Goal: Task Accomplishment & Management: Use online tool/utility

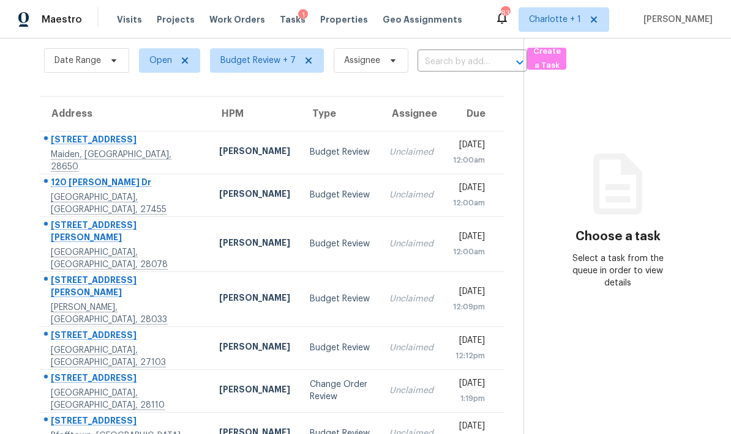
scroll to position [48, 0]
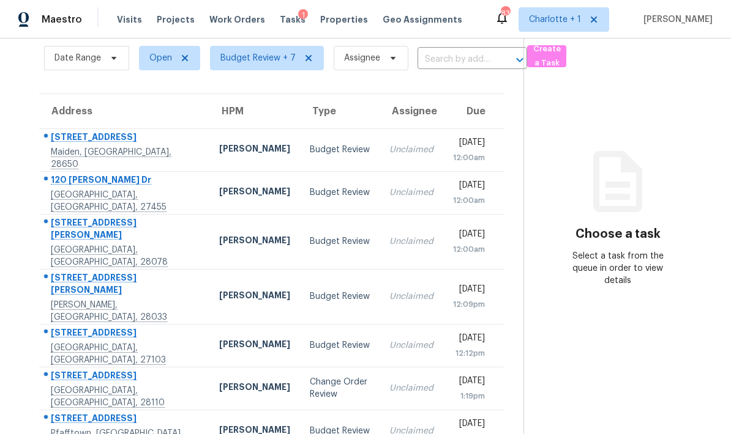
click at [209, 141] on td "[PERSON_NAME]" at bounding box center [254, 149] width 91 height 43
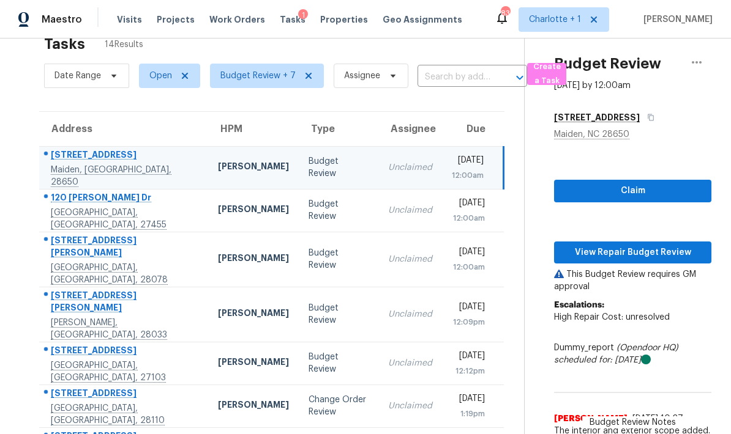
scroll to position [37, 0]
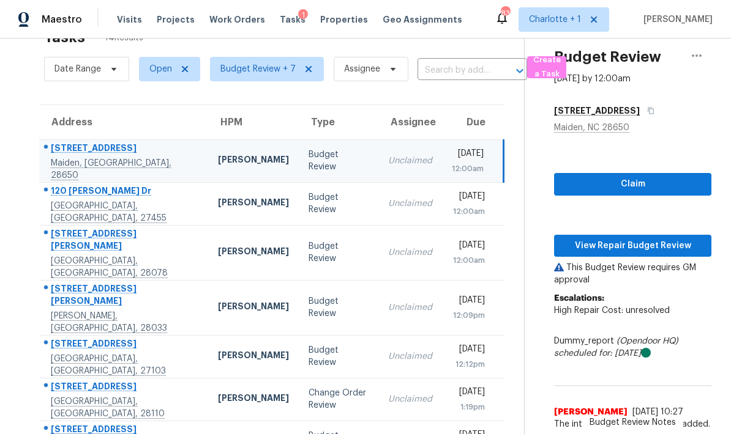
click at [151, 163] on td "901 Island Ford Rd Maiden, NC, 28650" at bounding box center [123, 161] width 169 height 43
click at [653, 243] on span "View Repair Budget Review" at bounding box center [633, 246] width 138 height 15
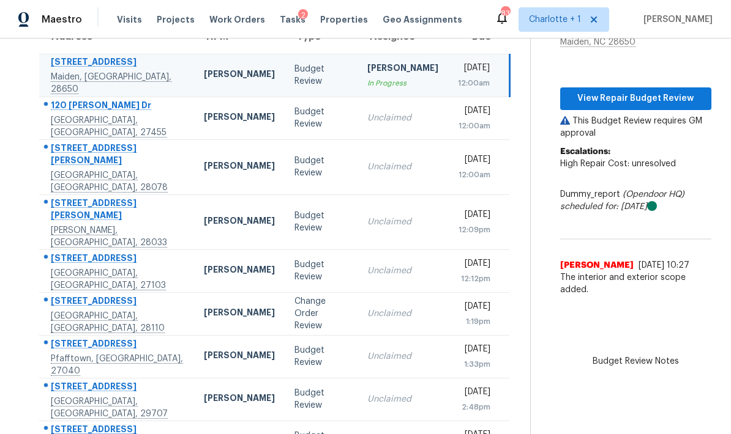
scroll to position [132, 0]
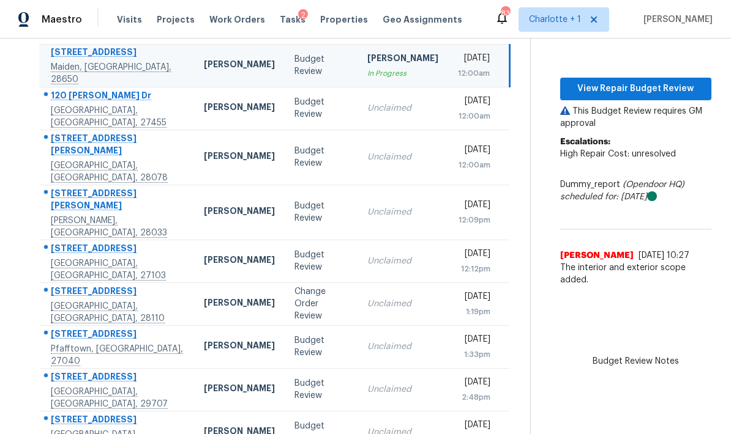
click at [204, 297] on div "[PERSON_NAME]" at bounding box center [239, 304] width 71 height 15
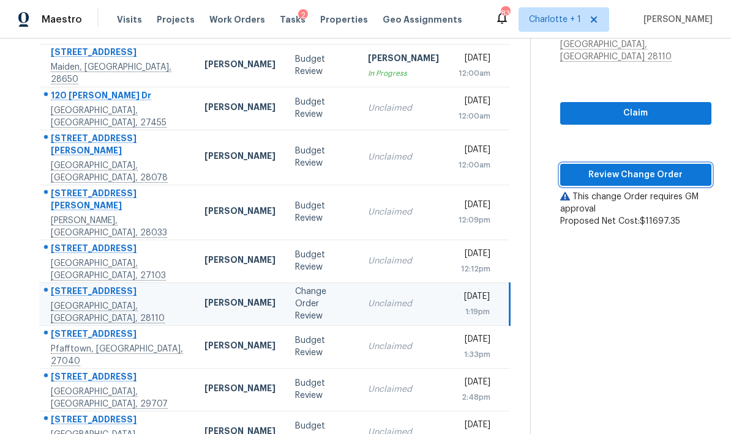
click at [663, 168] on span "Review Change Order" at bounding box center [636, 175] width 132 height 15
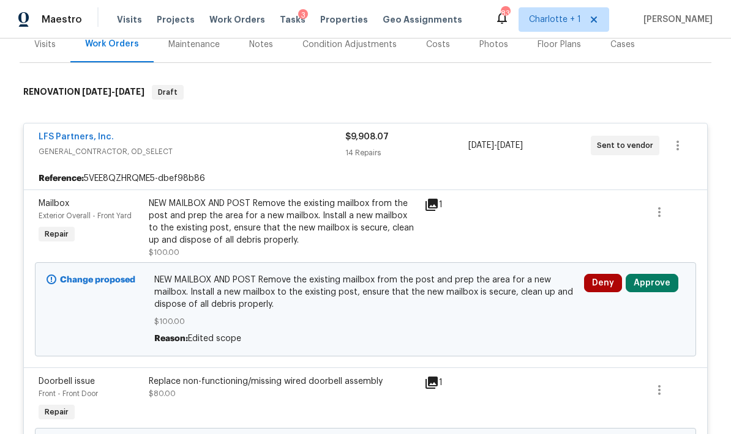
scroll to position [157, 0]
click at [661, 285] on button "Approve" at bounding box center [651, 283] width 53 height 18
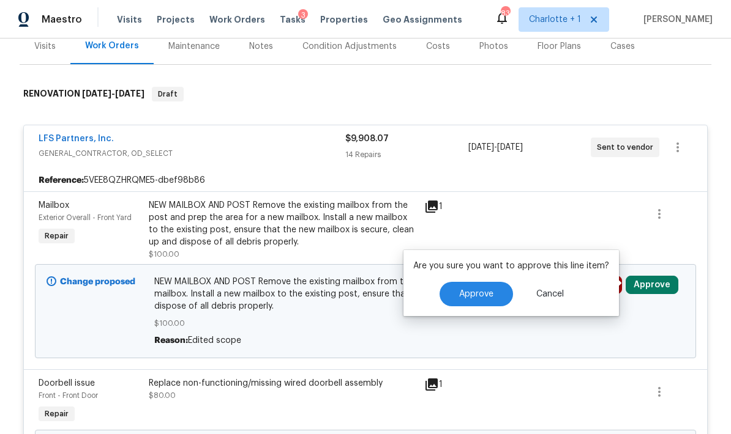
click at [483, 294] on span "Approve" at bounding box center [476, 294] width 34 height 9
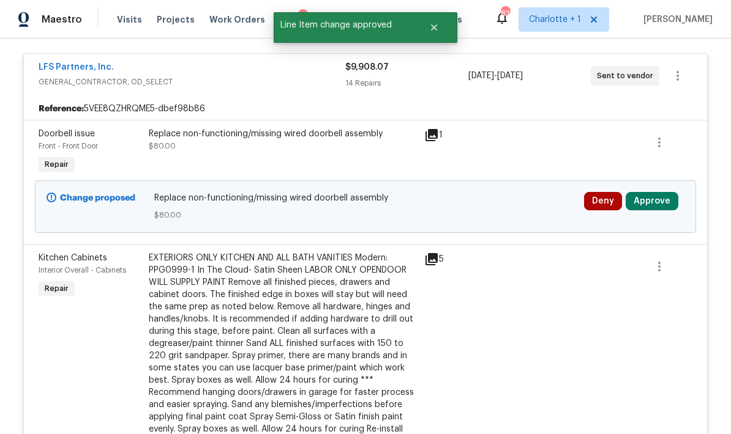
scroll to position [255, 0]
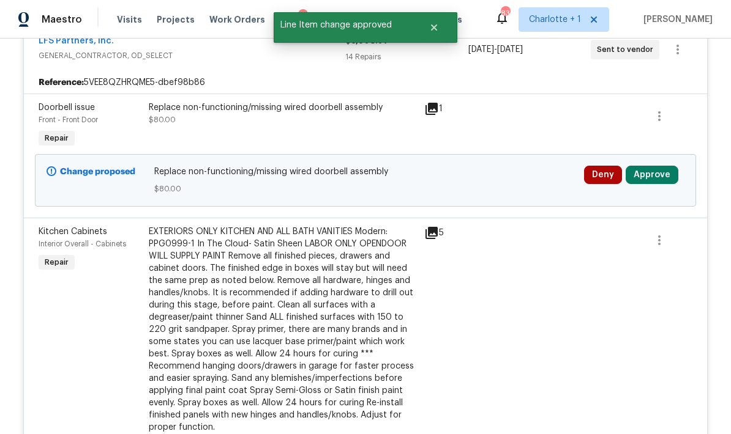
click at [657, 171] on button "Approve" at bounding box center [651, 175] width 53 height 18
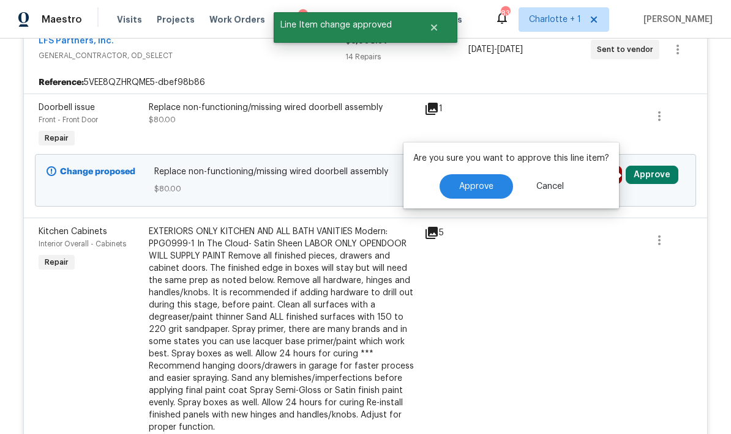
click at [487, 170] on div "Are you sure you want to approve this line item? Approve Cancel" at bounding box center [510, 176] width 215 height 66
click at [485, 188] on span "Approve" at bounding box center [476, 186] width 34 height 9
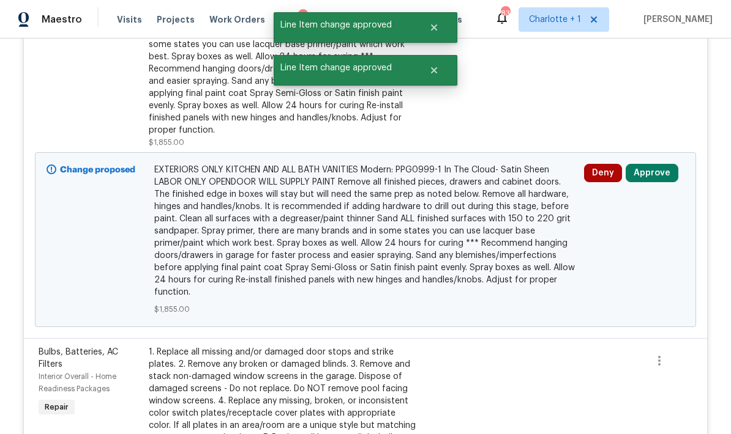
scroll to position [439, 0]
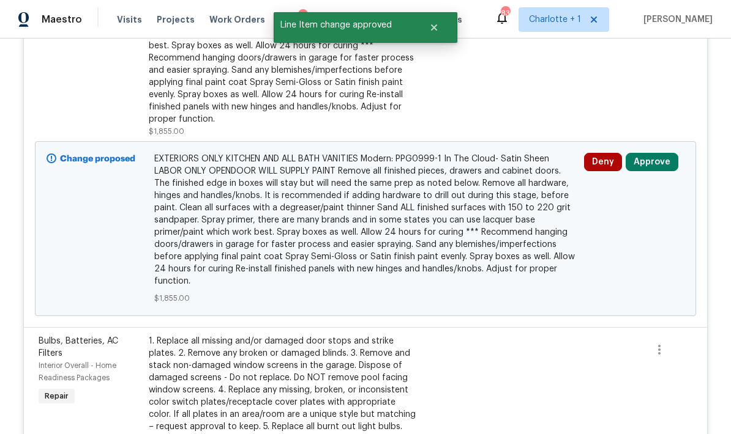
click at [664, 160] on button "Approve" at bounding box center [651, 162] width 53 height 18
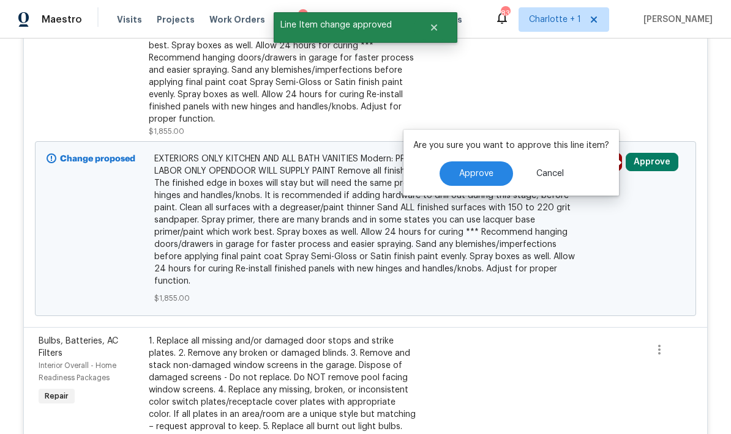
click at [483, 173] on span "Approve" at bounding box center [476, 173] width 34 height 9
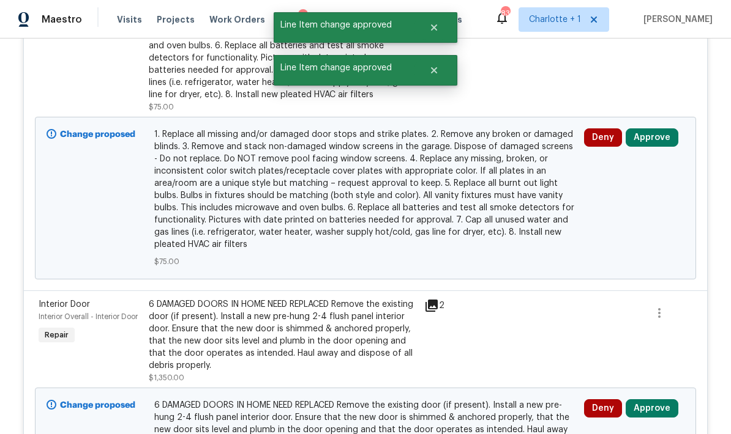
click at [662, 135] on button "Approve" at bounding box center [651, 137] width 53 height 18
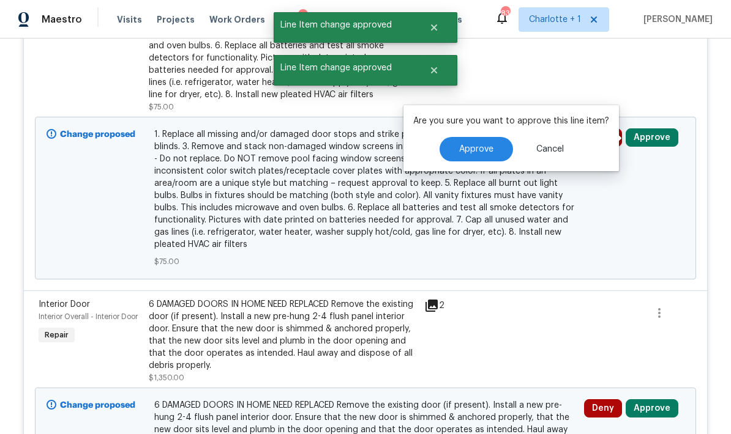
click at [490, 151] on span "Approve" at bounding box center [476, 149] width 34 height 9
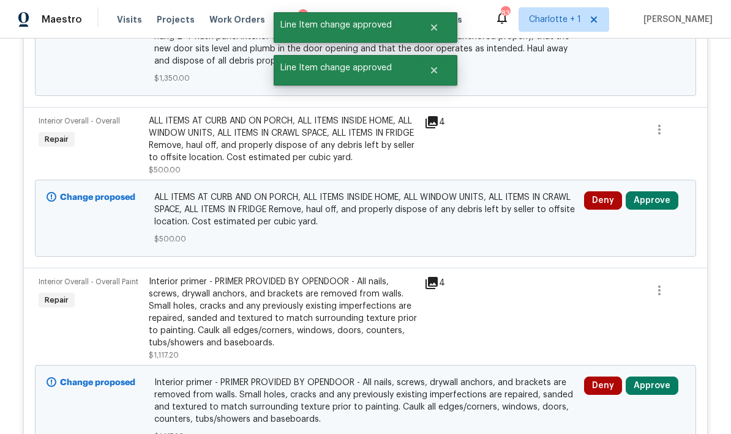
click at [664, 199] on button "Approve" at bounding box center [651, 201] width 53 height 18
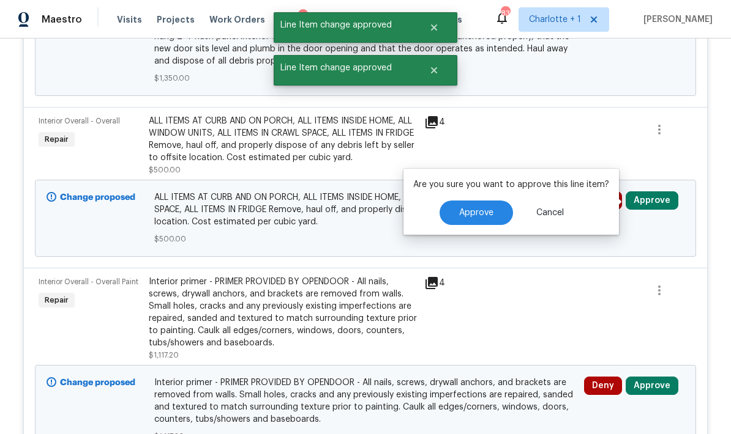
click at [496, 217] on button "Approve" at bounding box center [475, 213] width 73 height 24
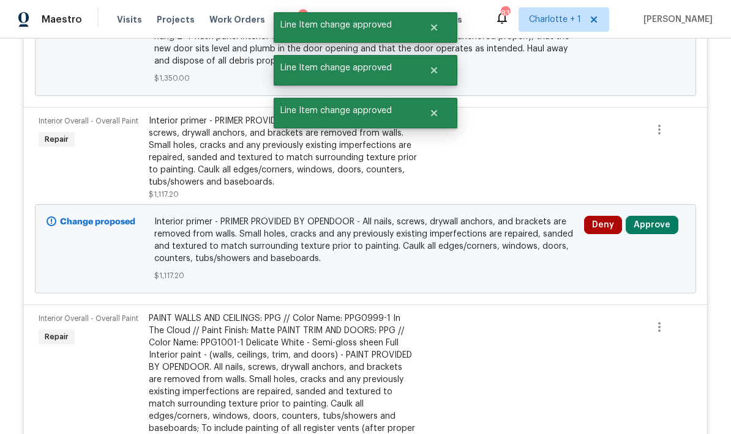
click at [659, 227] on button "Approve" at bounding box center [651, 225] width 53 height 18
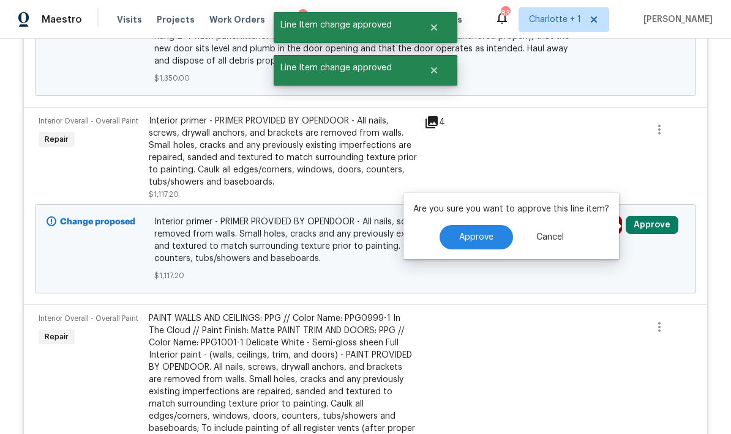
click at [499, 241] on button "Approve" at bounding box center [475, 237] width 73 height 24
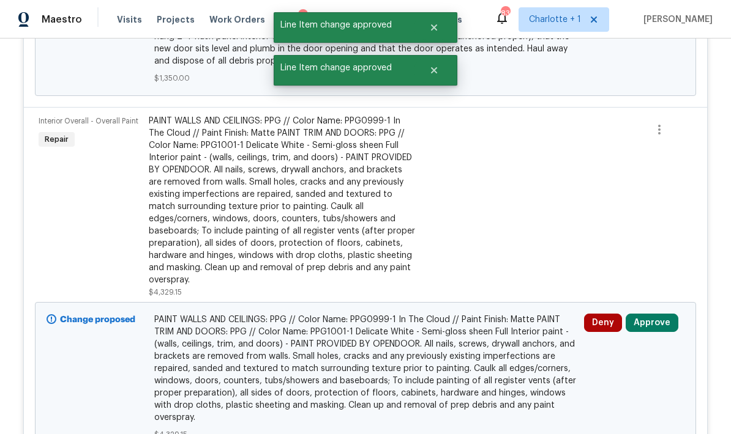
click at [660, 314] on button "Approve" at bounding box center [651, 323] width 53 height 18
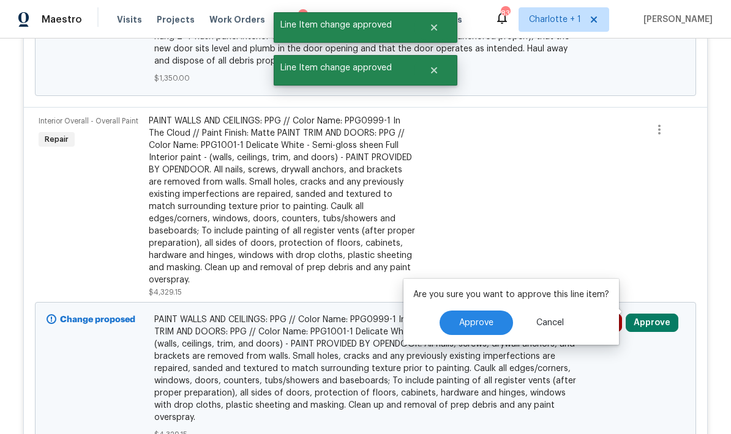
click at [487, 324] on span "Approve" at bounding box center [476, 323] width 34 height 9
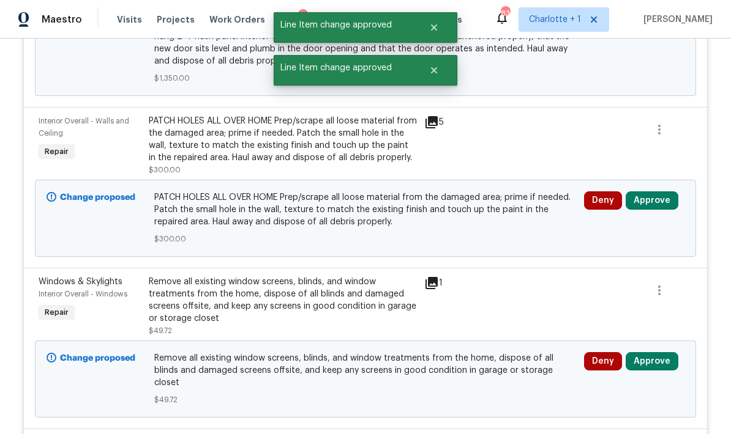
click at [653, 210] on button "Approve" at bounding box center [651, 201] width 53 height 18
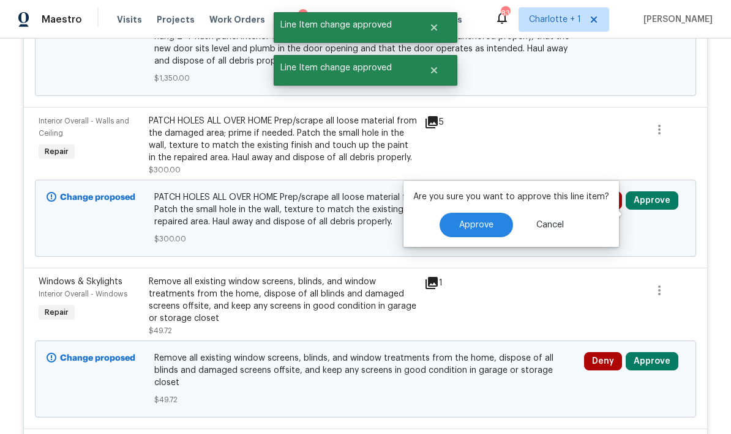
click at [483, 233] on button "Approve" at bounding box center [475, 225] width 73 height 24
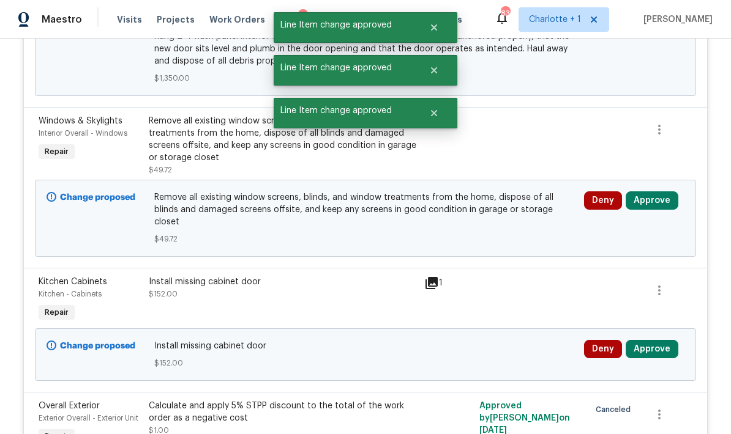
click at [671, 199] on button "Approve" at bounding box center [651, 201] width 53 height 18
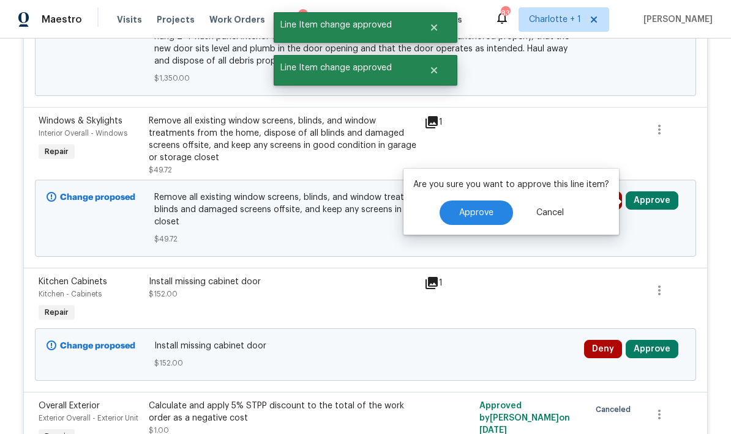
click at [492, 221] on button "Approve" at bounding box center [475, 213] width 73 height 24
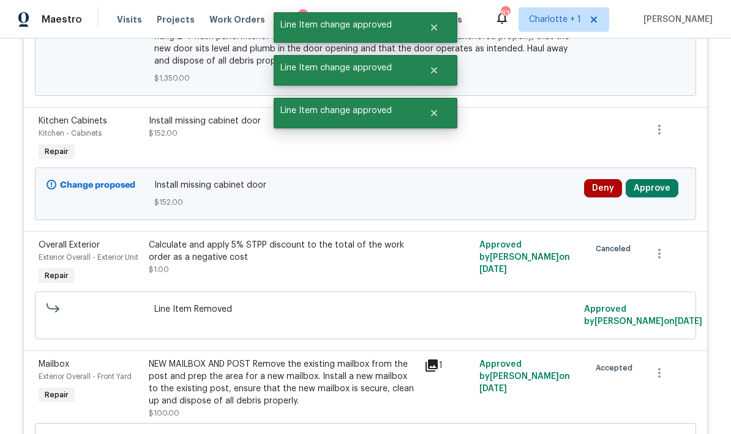
click at [667, 185] on button "Approve" at bounding box center [651, 188] width 53 height 18
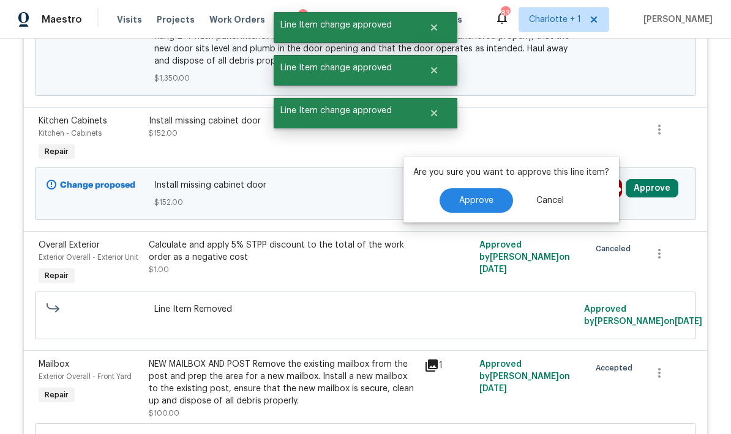
click at [482, 204] on span "Approve" at bounding box center [476, 200] width 34 height 9
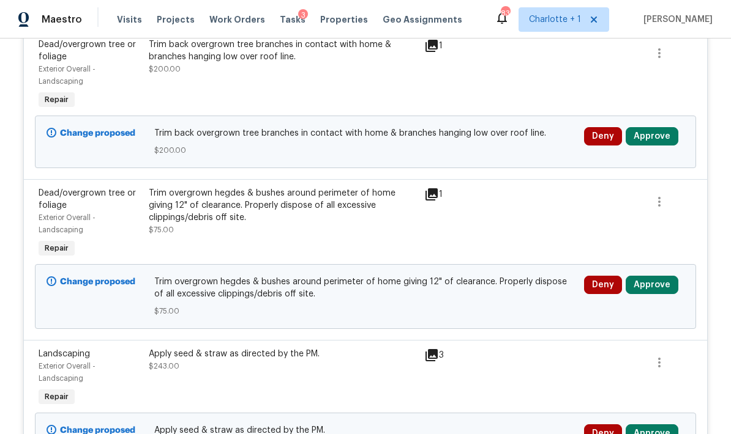
scroll to position [3365, 0]
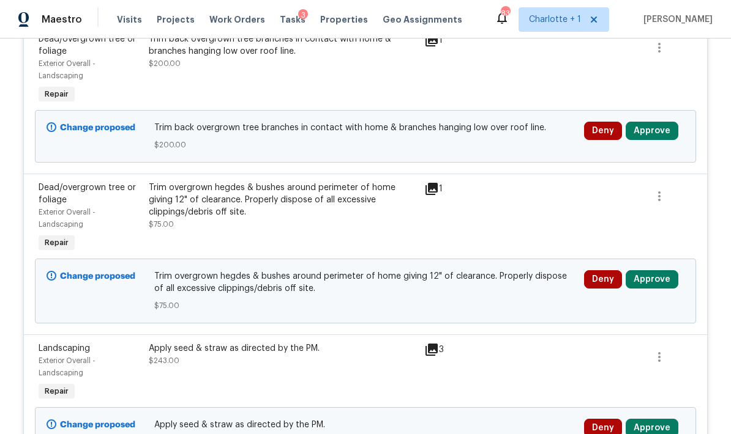
click at [655, 122] on button "Approve" at bounding box center [651, 131] width 53 height 18
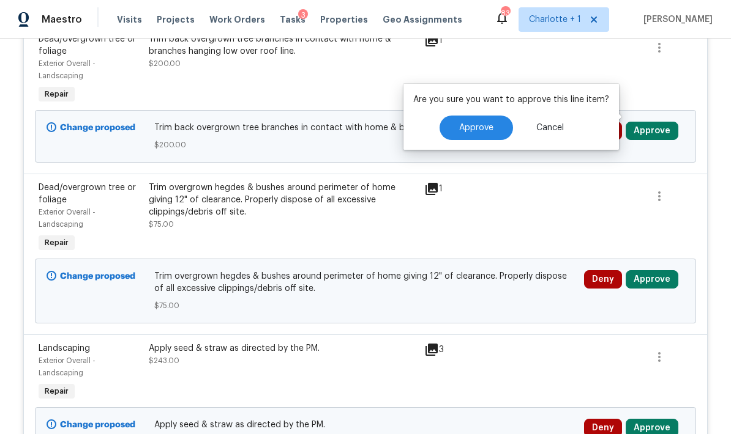
click at [491, 133] on button "Approve" at bounding box center [475, 128] width 73 height 24
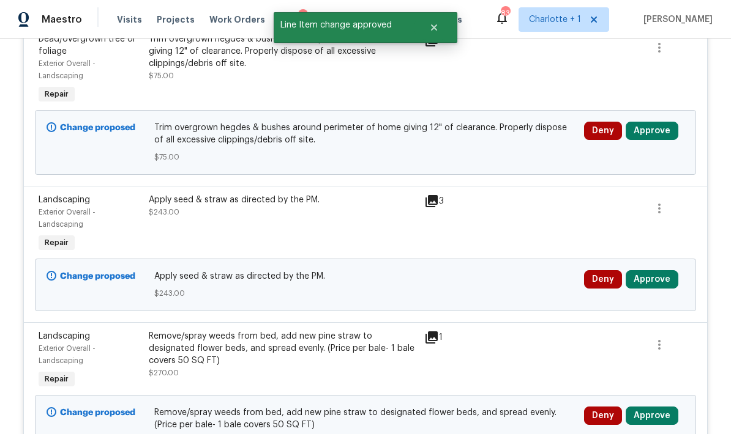
click at [660, 122] on button "Approve" at bounding box center [651, 131] width 53 height 18
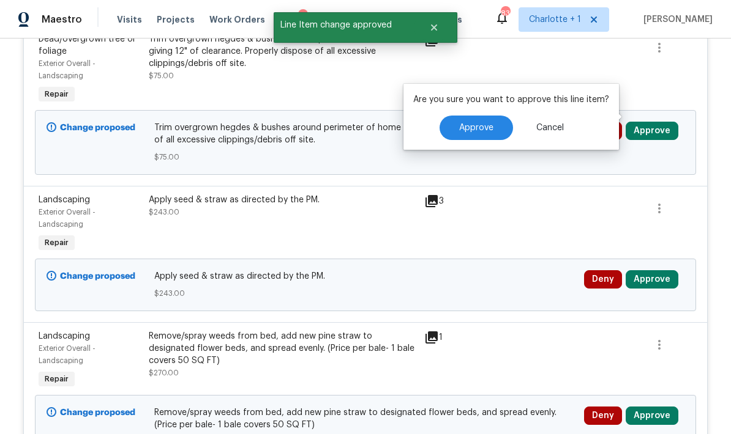
click at [494, 125] on button "Approve" at bounding box center [475, 128] width 73 height 24
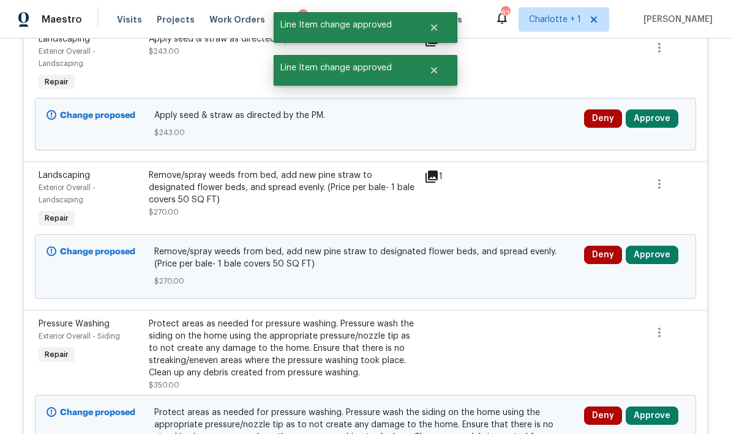
click at [664, 110] on button "Approve" at bounding box center [651, 119] width 53 height 18
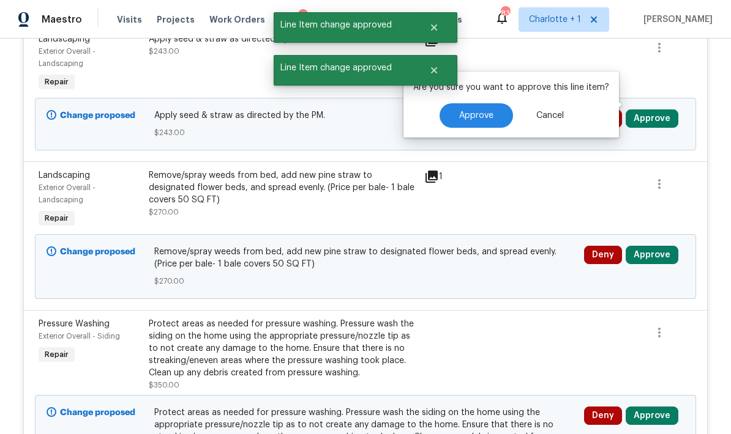
click at [495, 113] on button "Approve" at bounding box center [475, 115] width 73 height 24
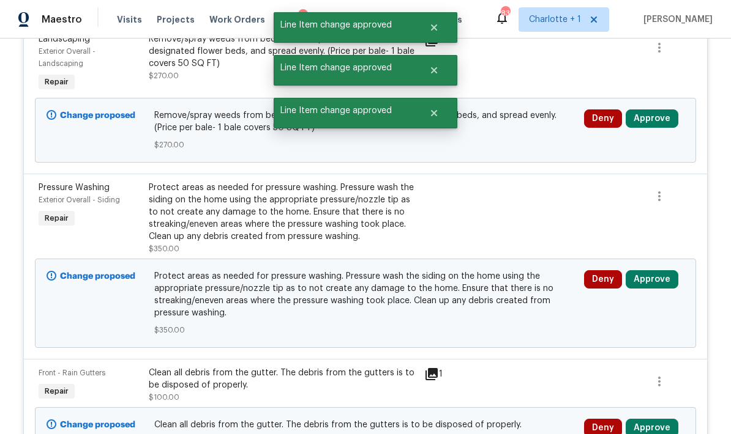
click at [664, 110] on button "Approve" at bounding box center [651, 119] width 53 height 18
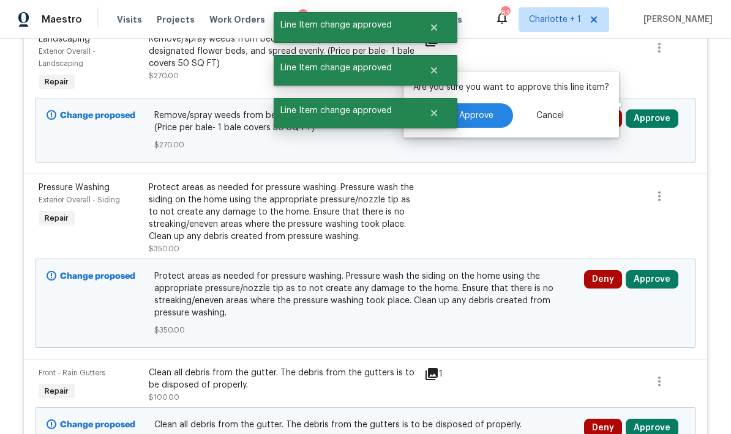
click at [491, 117] on button "Approve" at bounding box center [475, 115] width 73 height 24
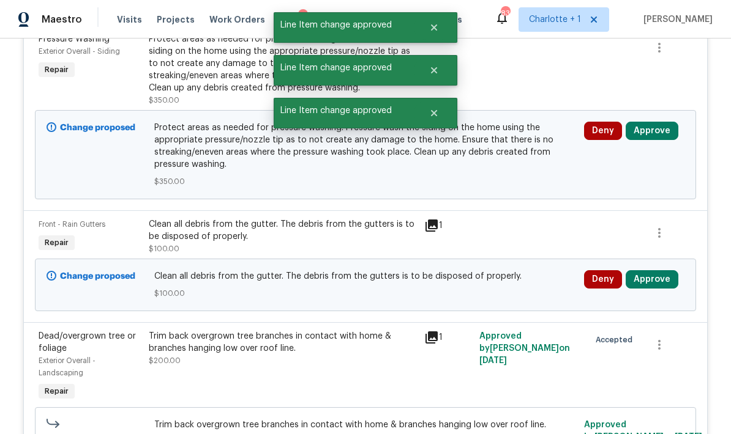
click at [663, 122] on button "Approve" at bounding box center [651, 131] width 53 height 18
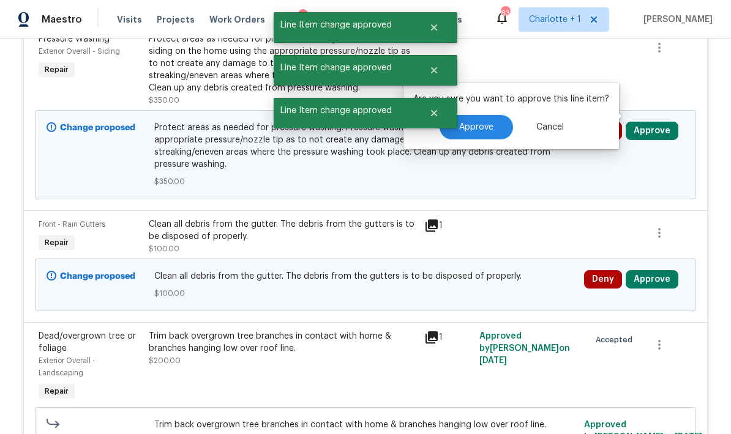
click at [489, 125] on span "Approve" at bounding box center [476, 127] width 34 height 9
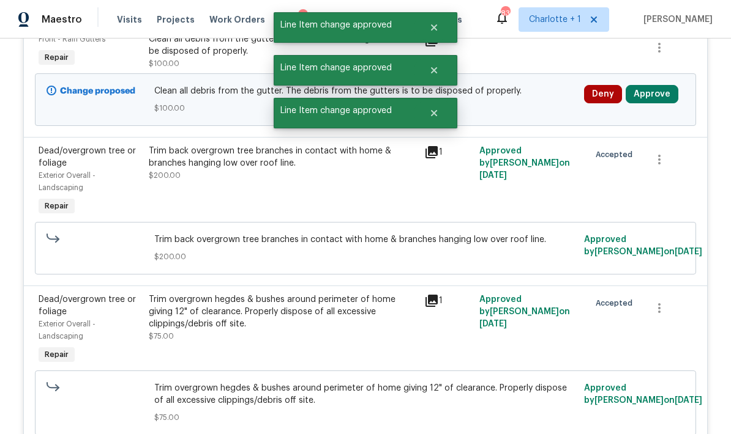
click at [662, 85] on button "Approve" at bounding box center [651, 94] width 53 height 18
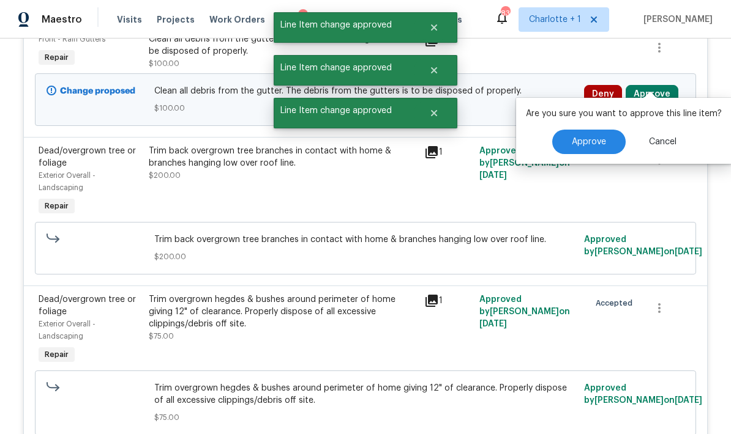
click at [572, 143] on span "Approve" at bounding box center [588, 142] width 34 height 9
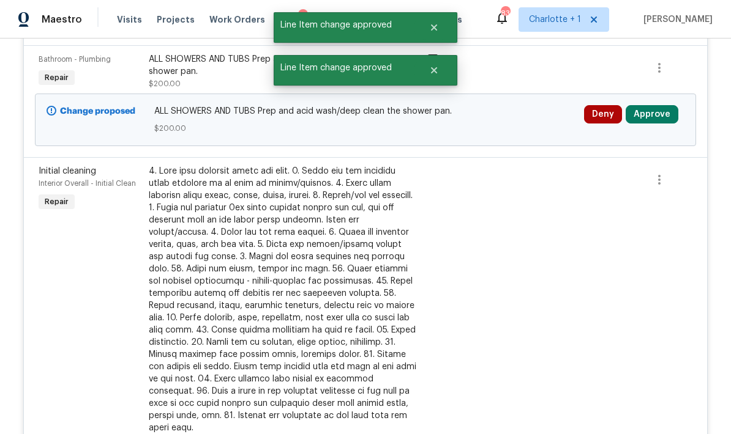
scroll to position [4319, 0]
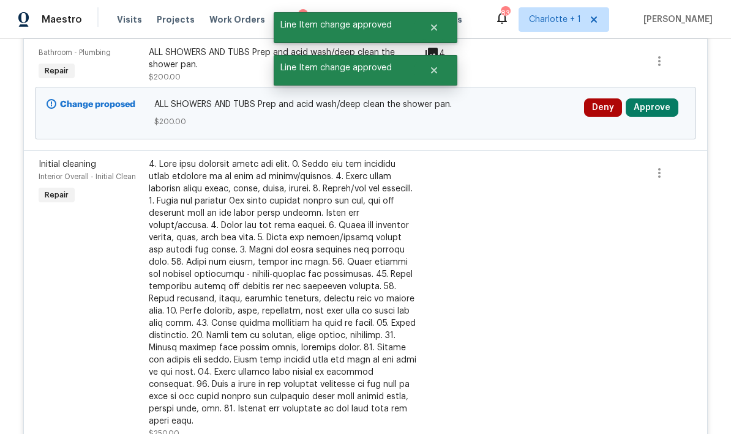
click at [664, 102] on button "Approve" at bounding box center [651, 108] width 53 height 18
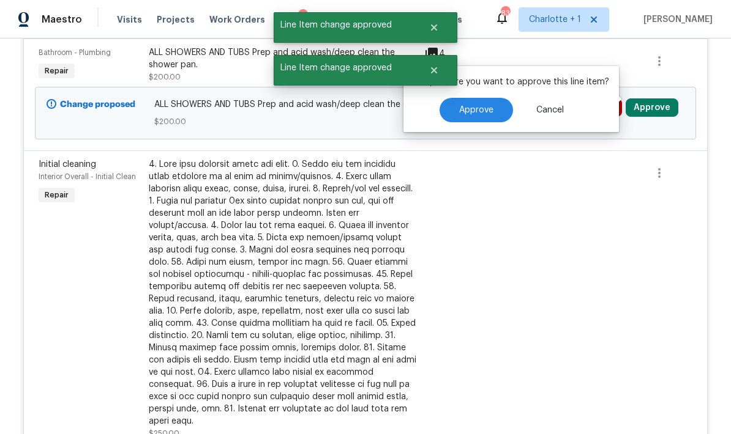
click at [485, 111] on span "Approve" at bounding box center [476, 110] width 34 height 9
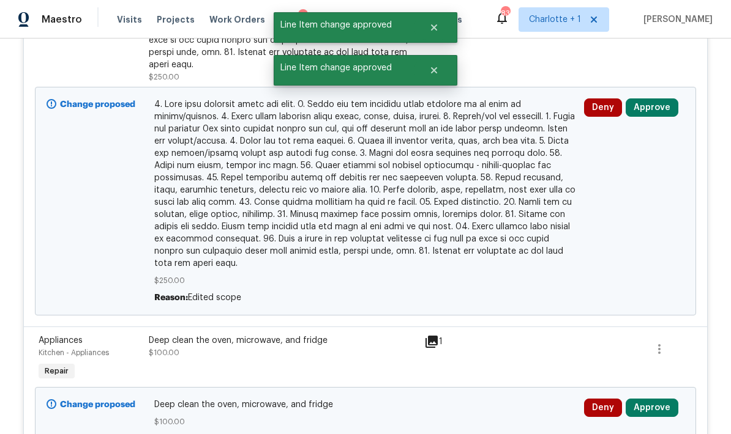
scroll to position [4565, 0]
click at [663, 98] on button "Approve" at bounding box center [651, 107] width 53 height 18
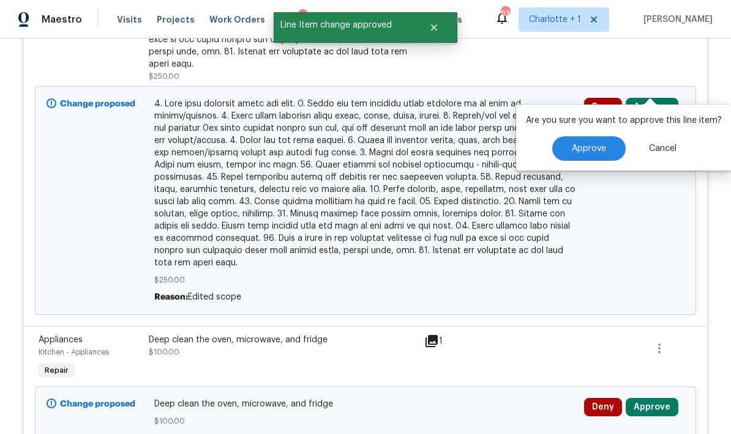
click at [572, 151] on span "Approve" at bounding box center [588, 148] width 34 height 9
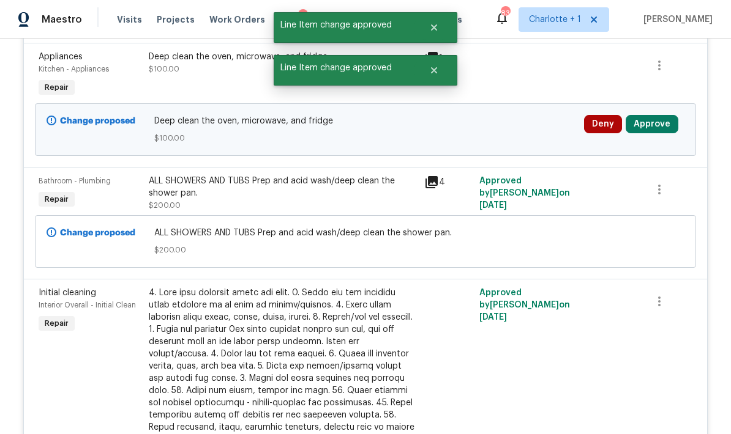
scroll to position [4325, 0]
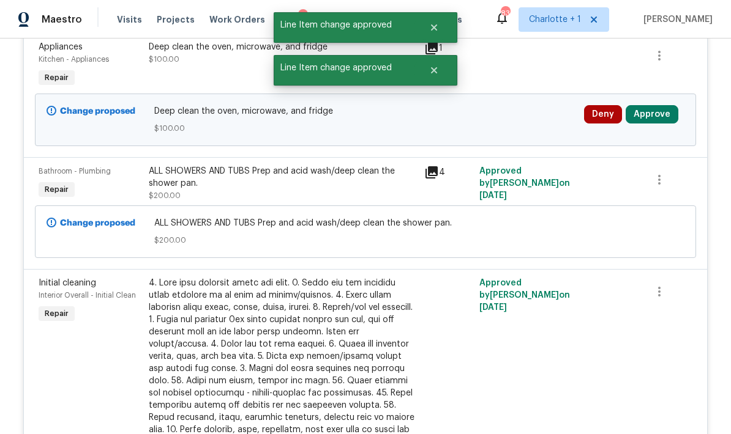
click at [662, 107] on button "Approve" at bounding box center [651, 114] width 53 height 18
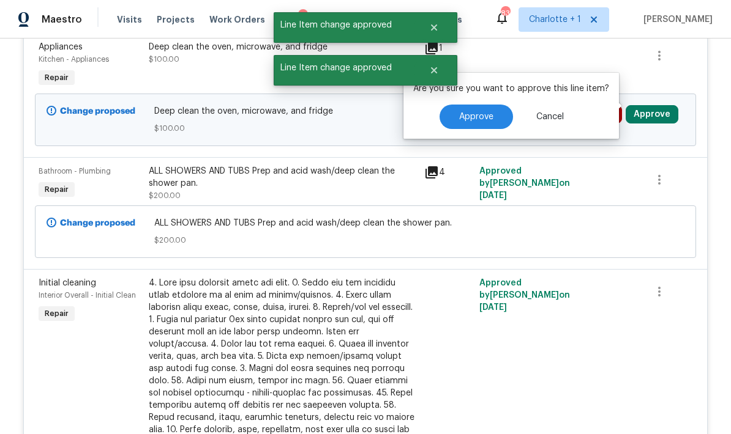
click at [485, 121] on span "Approve" at bounding box center [476, 117] width 34 height 9
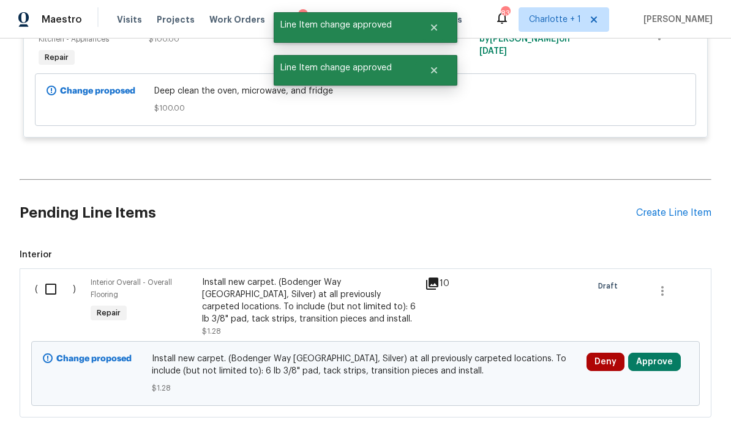
scroll to position [4989, 0]
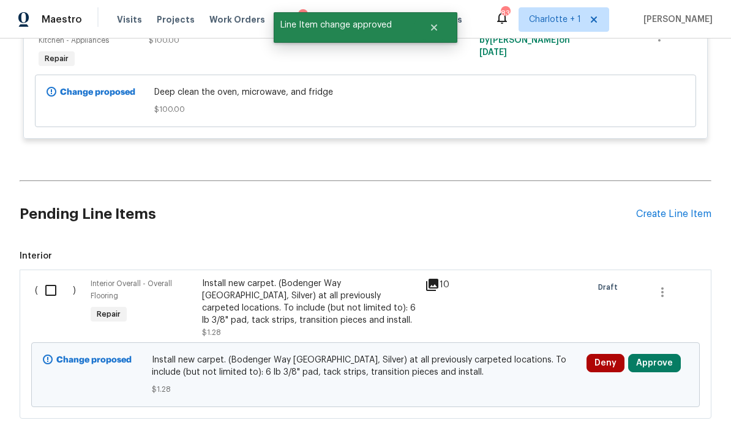
click at [666, 354] on button "Approve" at bounding box center [654, 363] width 53 height 18
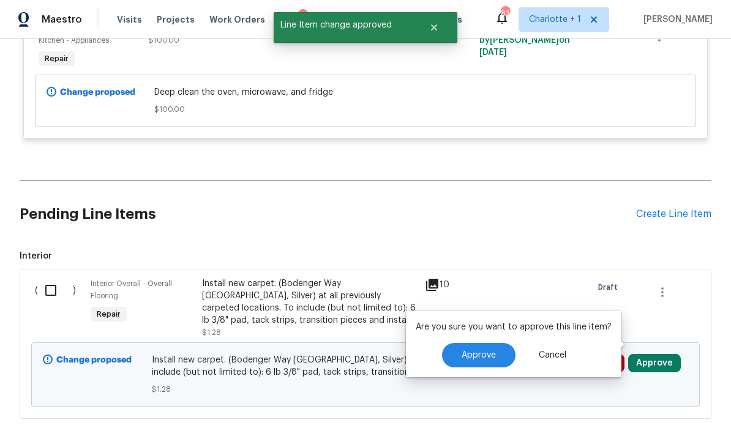
click at [474, 339] on div "Are you sure you want to approve this line item? Approve Cancel" at bounding box center [513, 344] width 215 height 66
click at [501, 355] on button "Approve" at bounding box center [478, 355] width 73 height 24
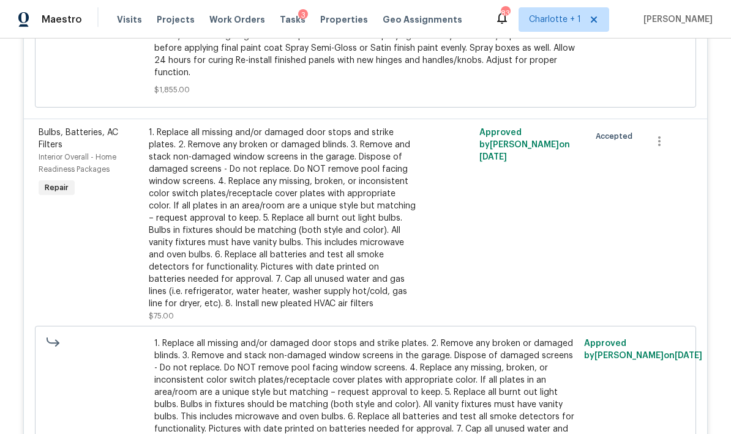
scroll to position [2236, 0]
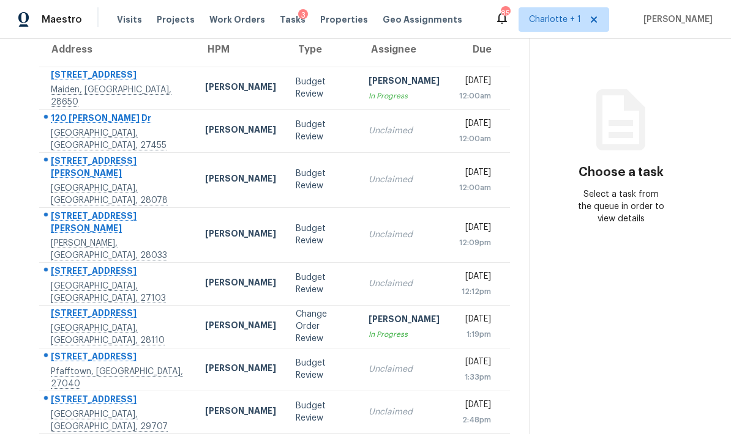
scroll to position [102, 0]
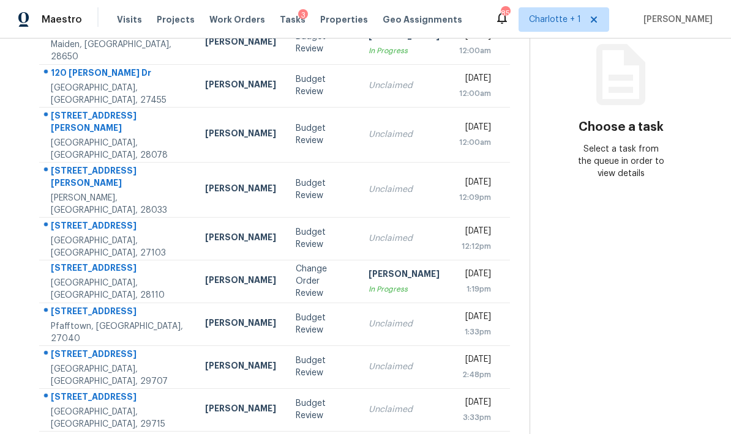
scroll to position [154, 0]
click at [359, 261] on td "Brian Fudge In Progress" at bounding box center [404, 282] width 91 height 43
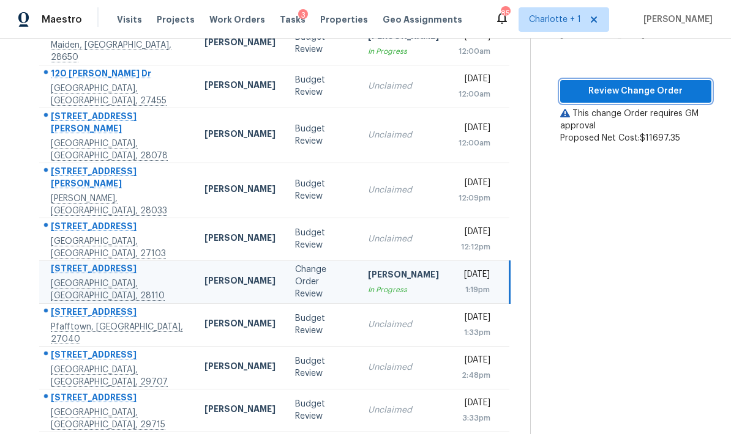
click at [674, 84] on span "Review Change Order" at bounding box center [636, 91] width 132 height 15
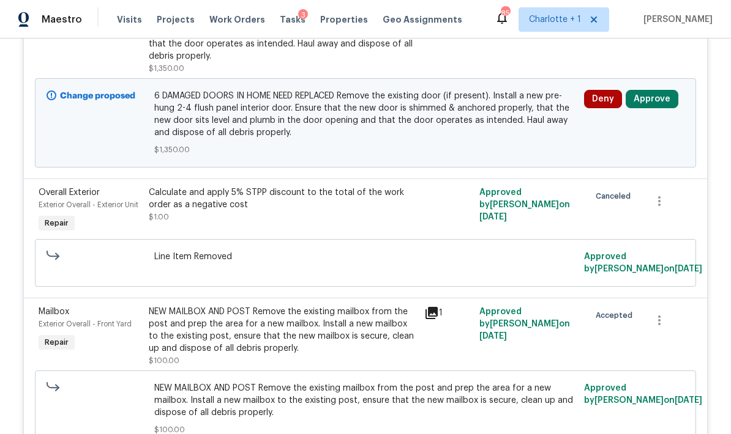
scroll to position [1335, 0]
click at [660, 100] on button "Approve" at bounding box center [651, 100] width 53 height 18
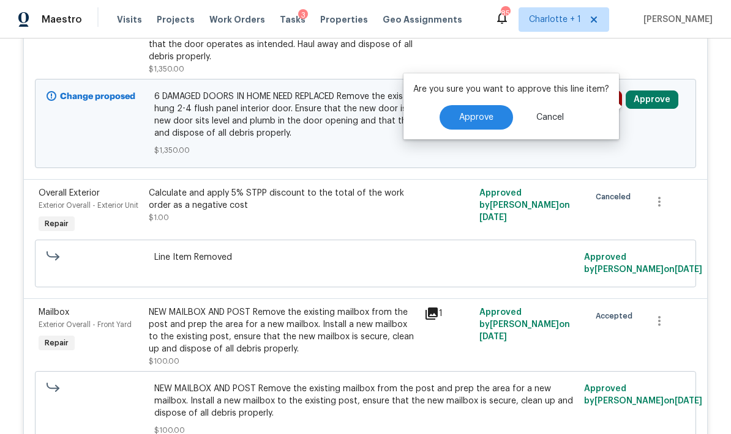
click at [490, 116] on span "Approve" at bounding box center [476, 117] width 34 height 9
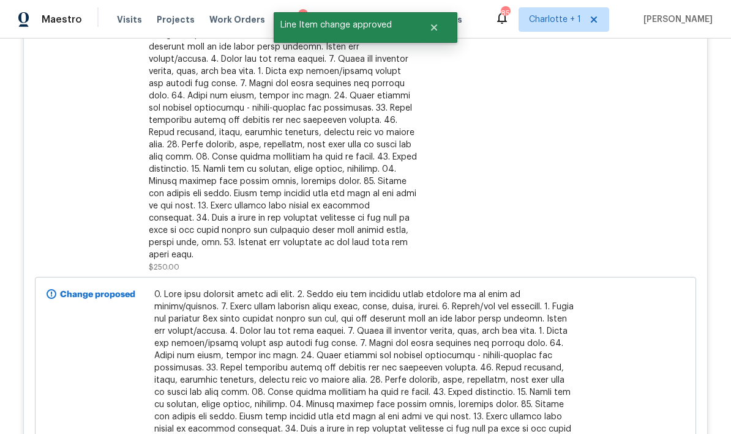
scroll to position [3348, 0]
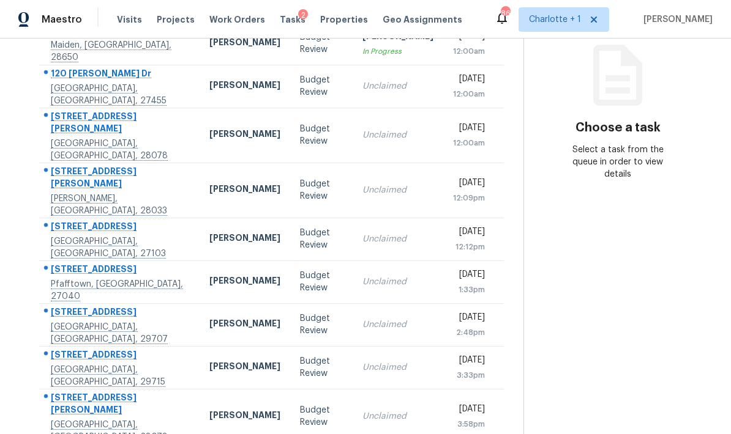
scroll to position [49, 0]
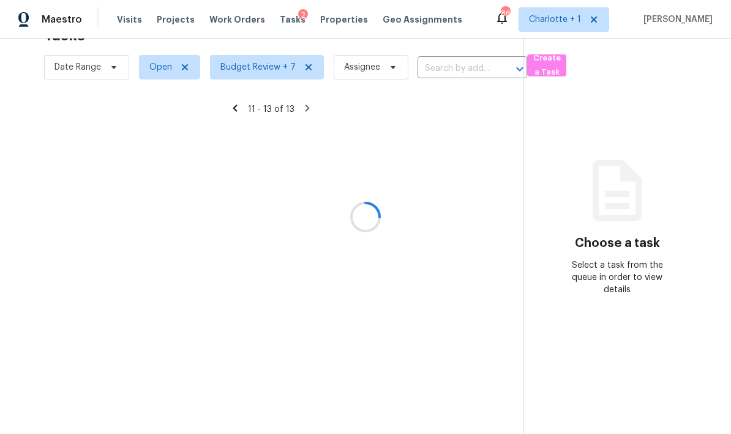
scroll to position [39, 0]
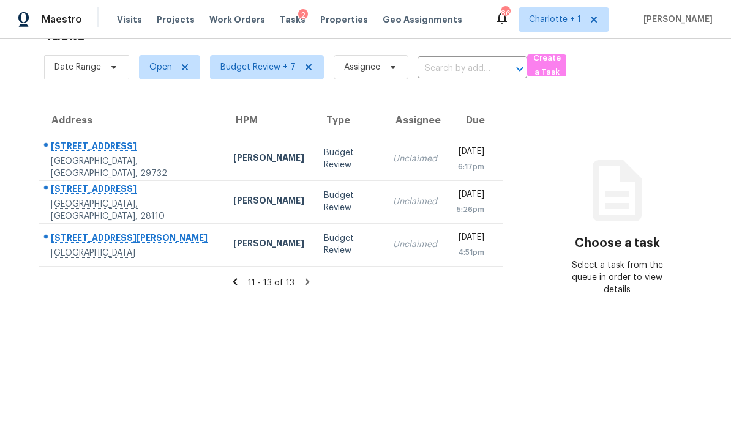
click at [232, 277] on icon at bounding box center [234, 282] width 11 height 11
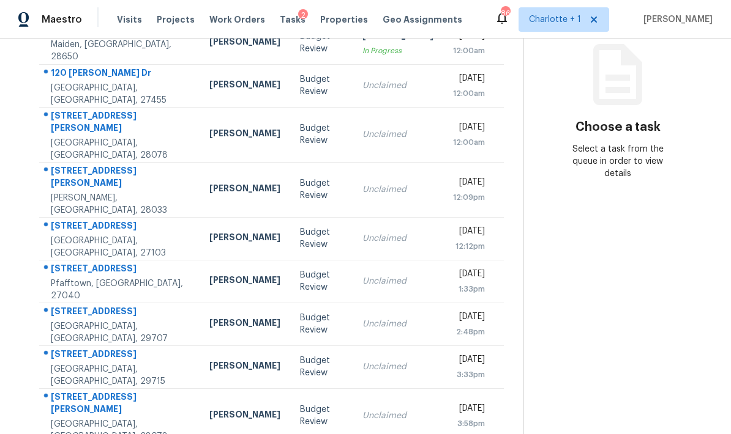
scroll to position [154, 0]
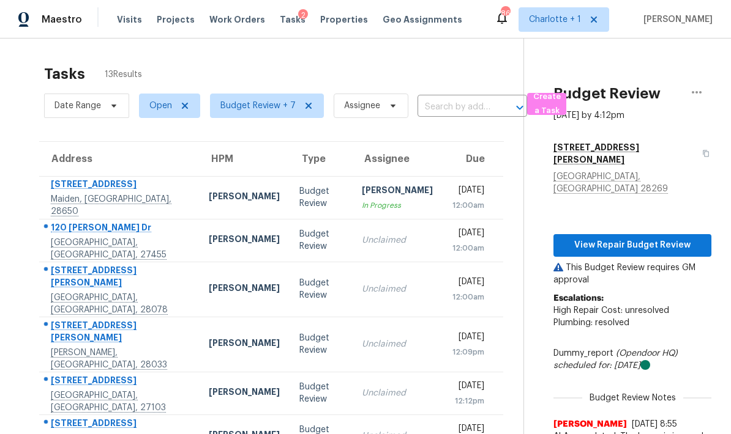
scroll to position [0, 0]
click at [697, 92] on icon "button" at bounding box center [696, 92] width 10 height 2
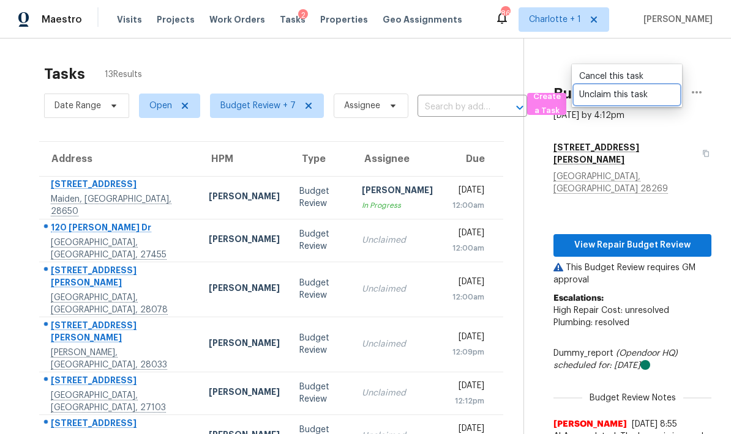
click at [647, 88] on link "Unclaim this task" at bounding box center [627, 95] width 104 height 18
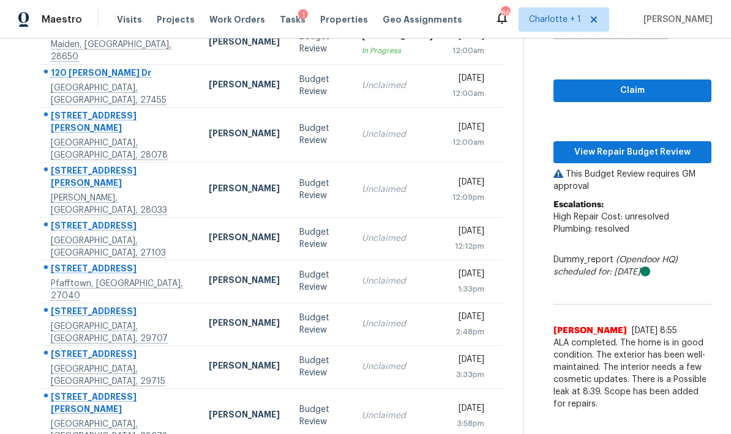
scroll to position [154, 0]
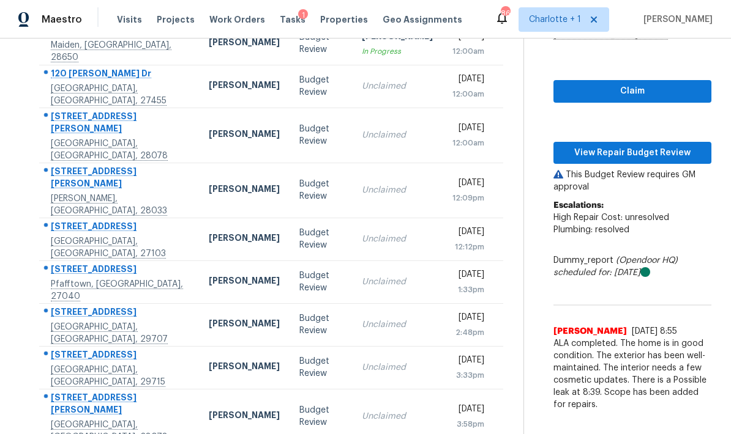
click at [209, 87] on div "[PERSON_NAME]" at bounding box center [244, 86] width 71 height 15
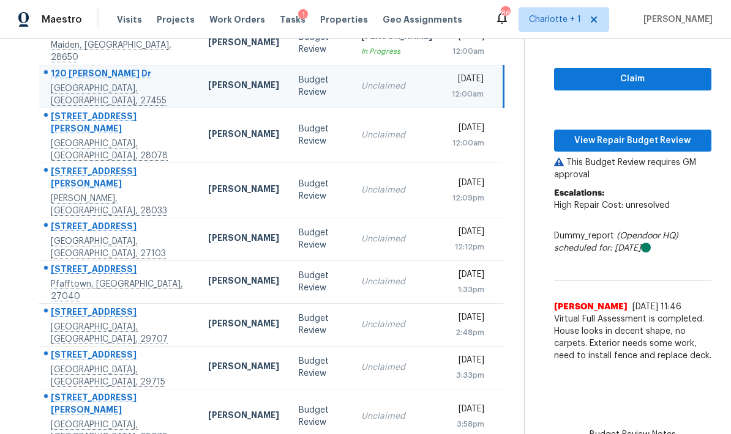
click at [162, 47] on td "901 Island Ford Rd Maiden, NC, 28650" at bounding box center [118, 43] width 159 height 43
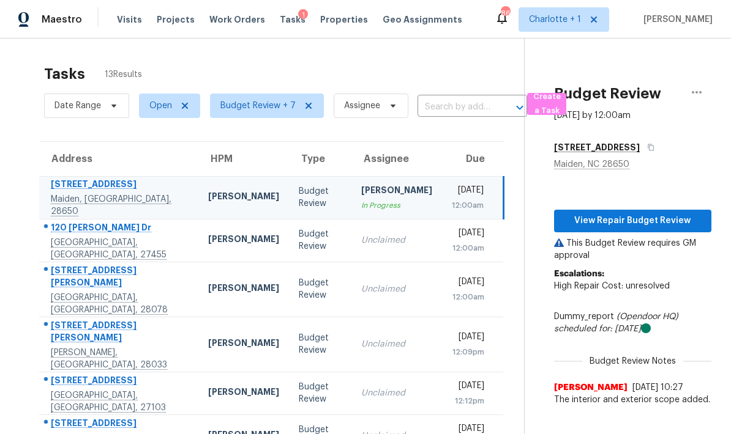
scroll to position [0, 0]
click at [702, 85] on icon "button" at bounding box center [696, 92] width 15 height 15
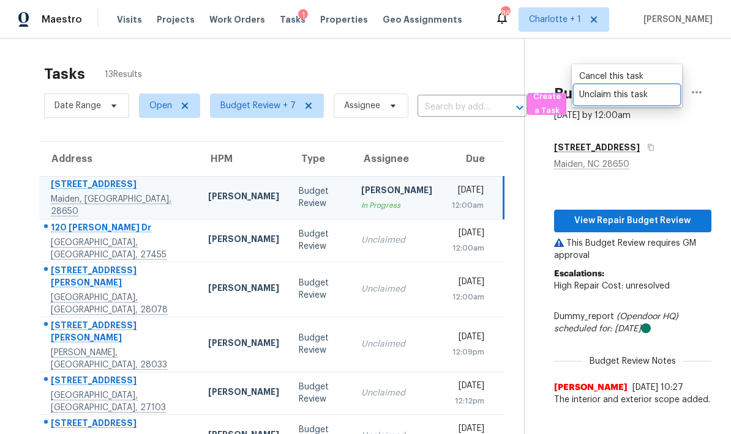
click at [650, 99] on div "Unclaim this task" at bounding box center [626, 95] width 95 height 12
